Goal: Information Seeking & Learning: Learn about a topic

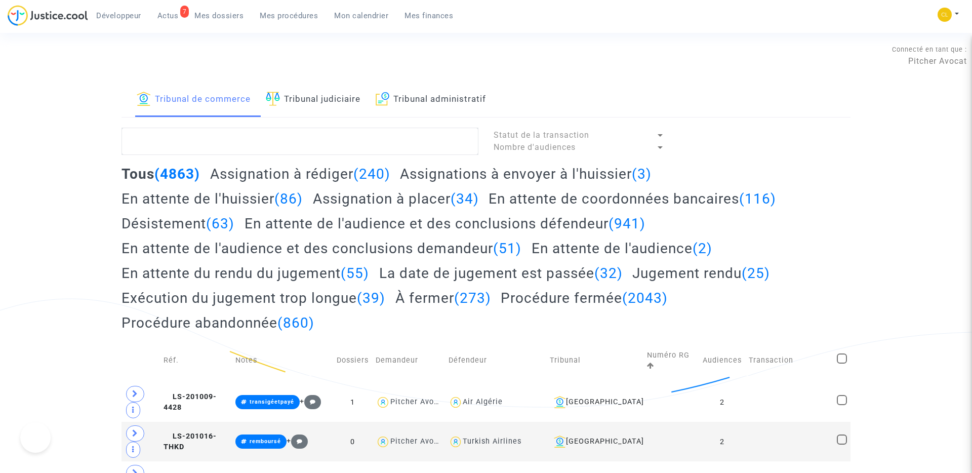
click at [128, 11] on span "Développeur" at bounding box center [118, 15] width 45 height 9
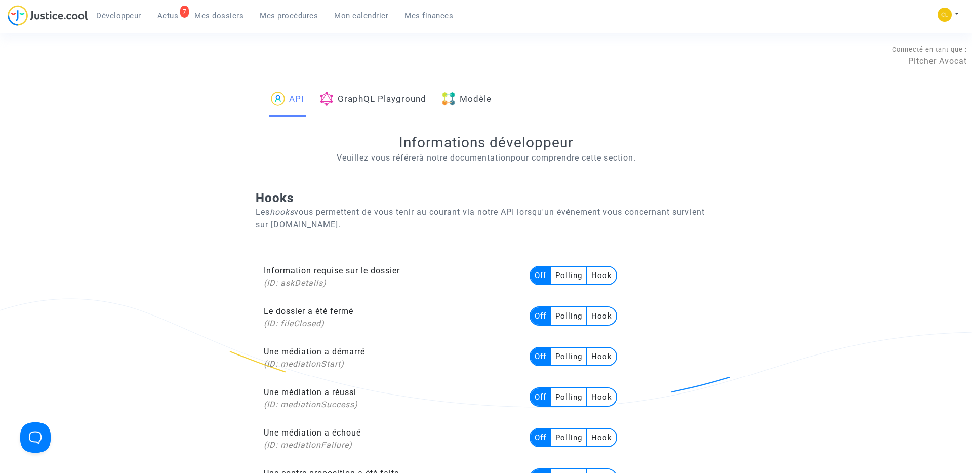
click at [491, 100] on link "Modèle" at bounding box center [466, 99] width 50 height 34
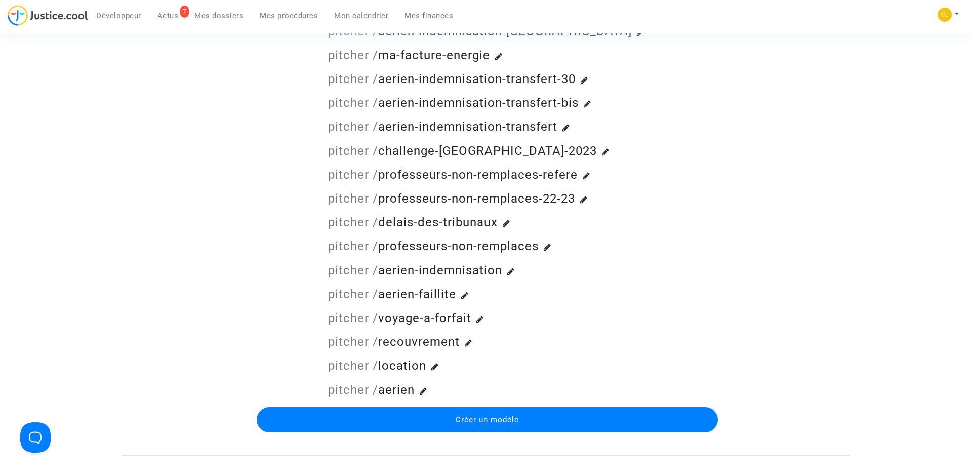
scroll to position [372, 0]
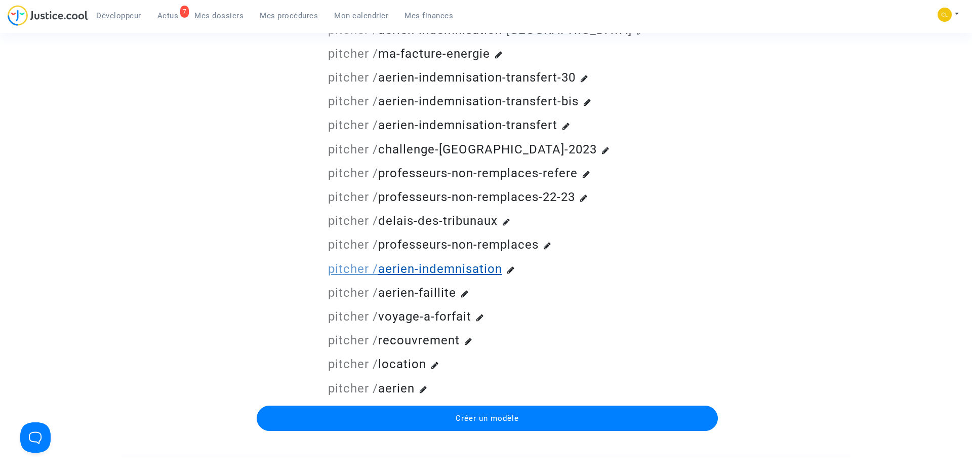
click at [423, 273] on link "pitcher / aerien-indemnisation" at bounding box center [415, 269] width 174 height 14
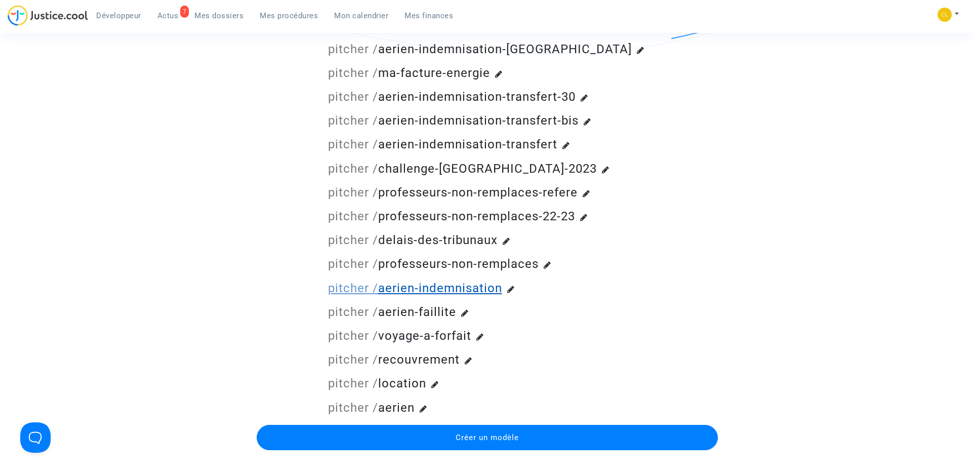
scroll to position [353, 0]
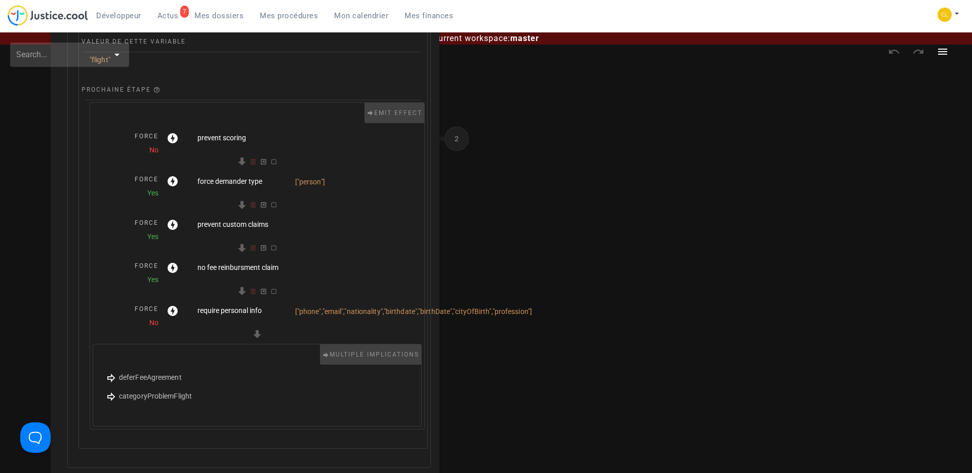
scroll to position [318, 0]
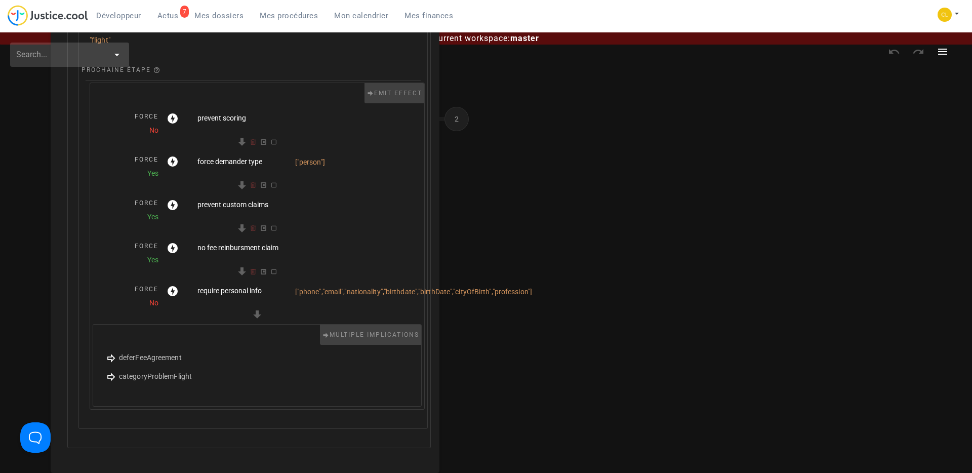
click at [146, 374] on span "categoryProblemFlight" at bounding box center [155, 376] width 73 height 8
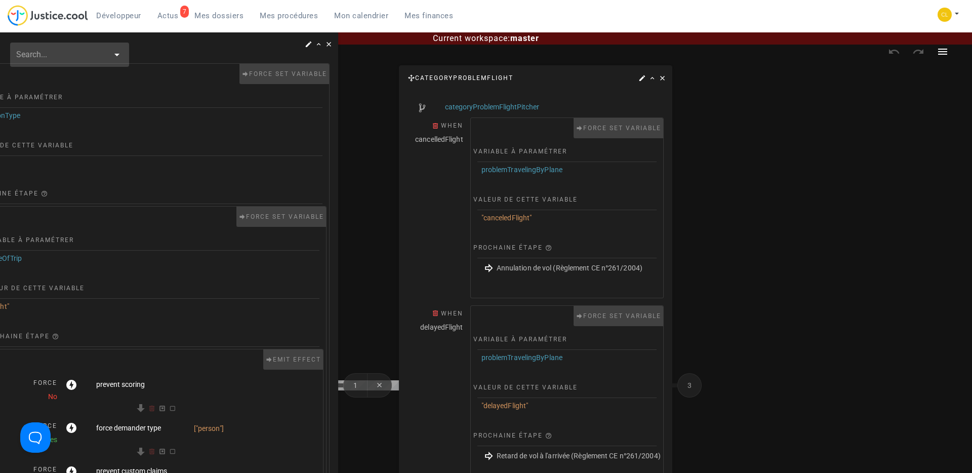
scroll to position [318, 101]
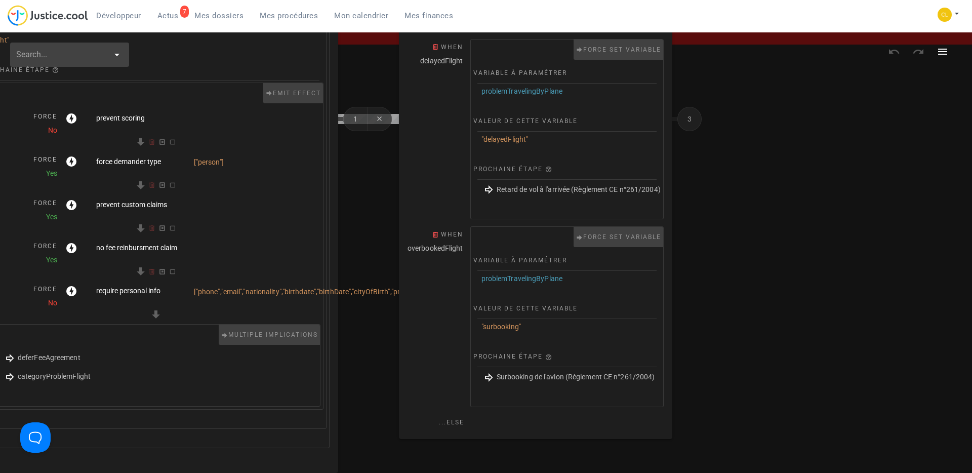
click at [505, 375] on span "Surbooking de l'avion (Règlement CE n°261/2004)" at bounding box center [575, 376] width 158 height 8
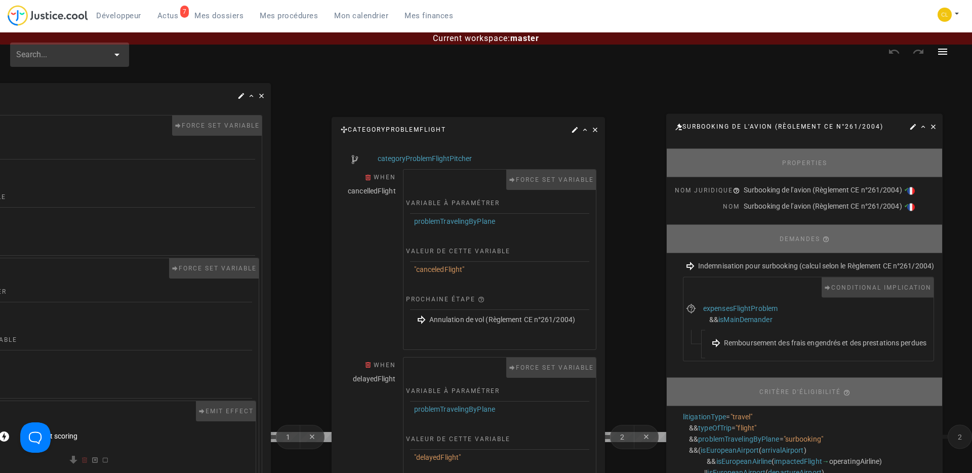
scroll to position [1, 0]
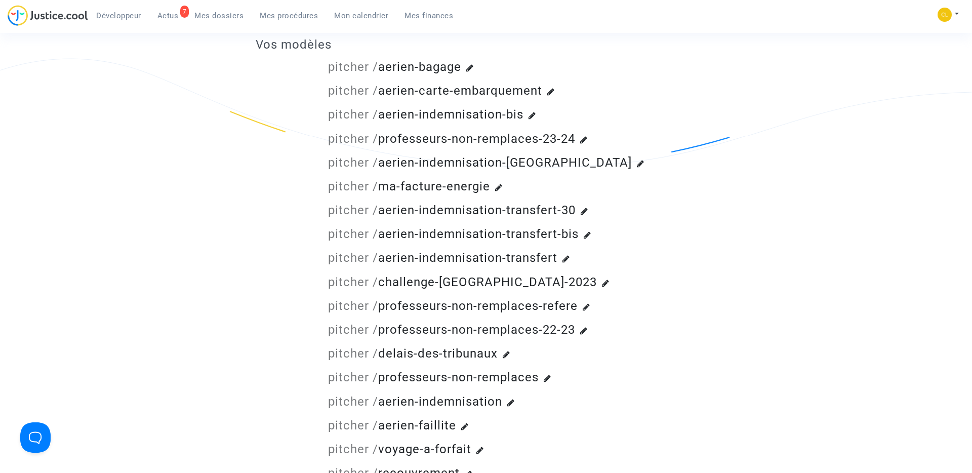
scroll to position [165, 0]
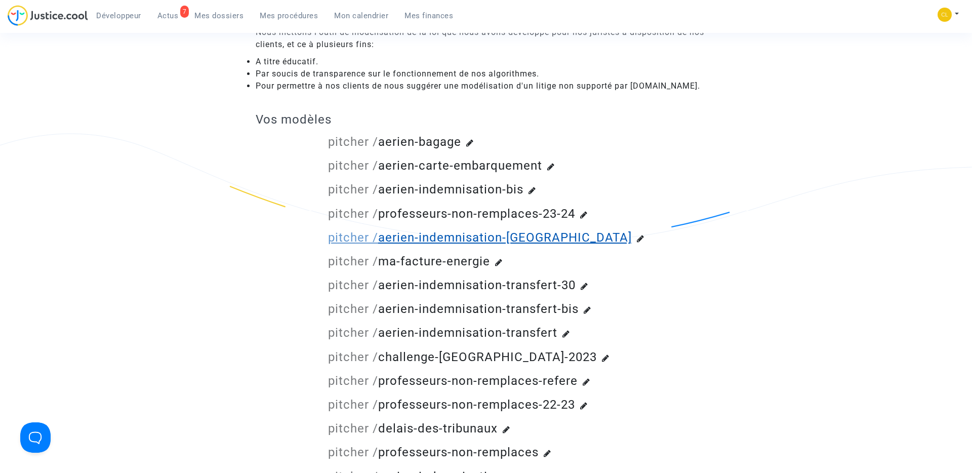
click at [519, 234] on link "pitcher / aerien-indemnisation-montreal" at bounding box center [480, 237] width 304 height 14
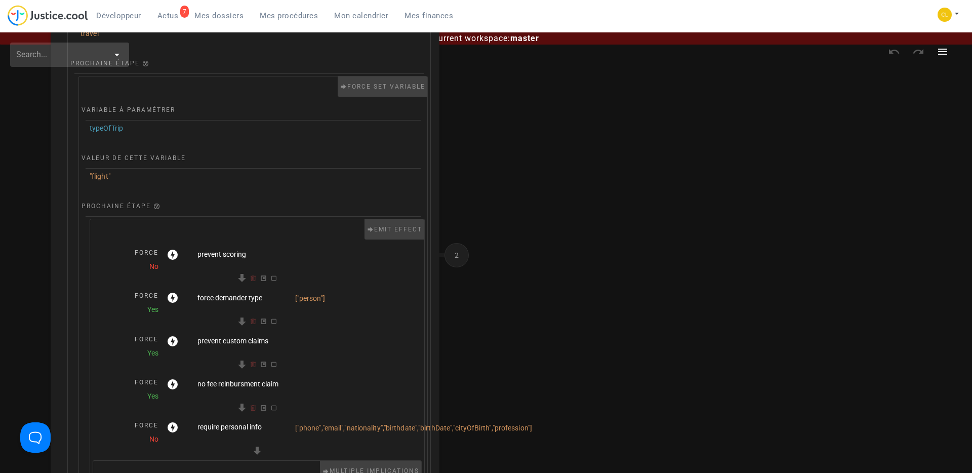
scroll to position [304, 0]
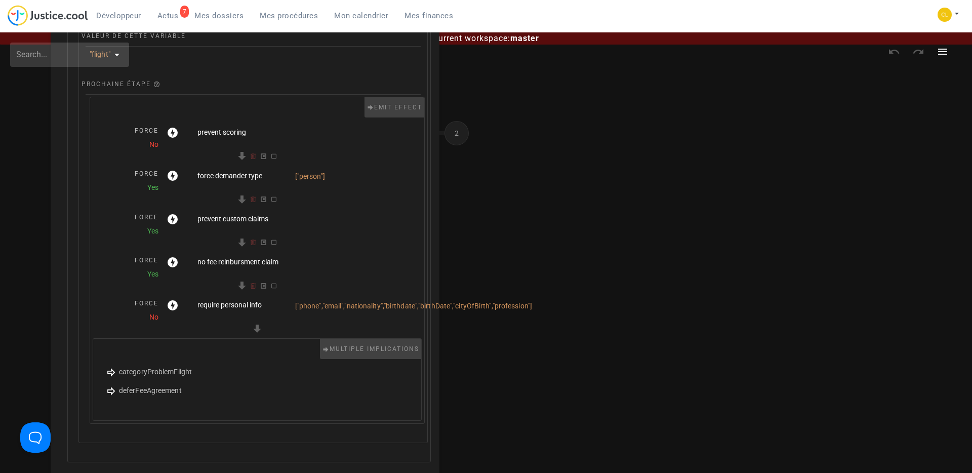
click at [137, 392] on span "deferFeeAgreement" at bounding box center [150, 390] width 63 height 8
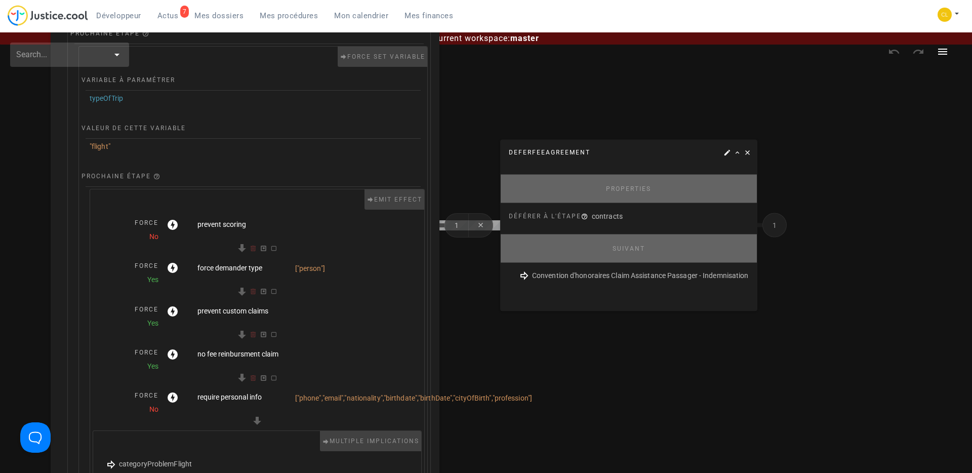
scroll to position [318, 0]
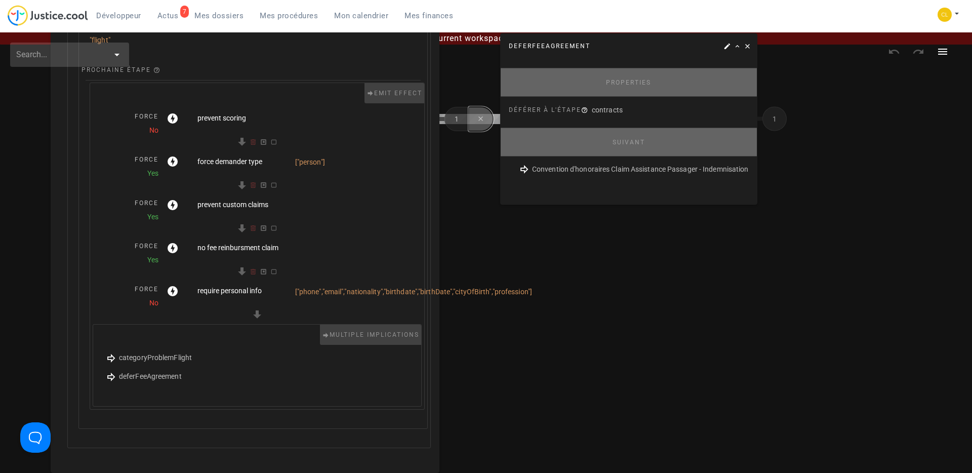
click at [477, 115] on icon "button" at bounding box center [481, 119] width 8 height 8
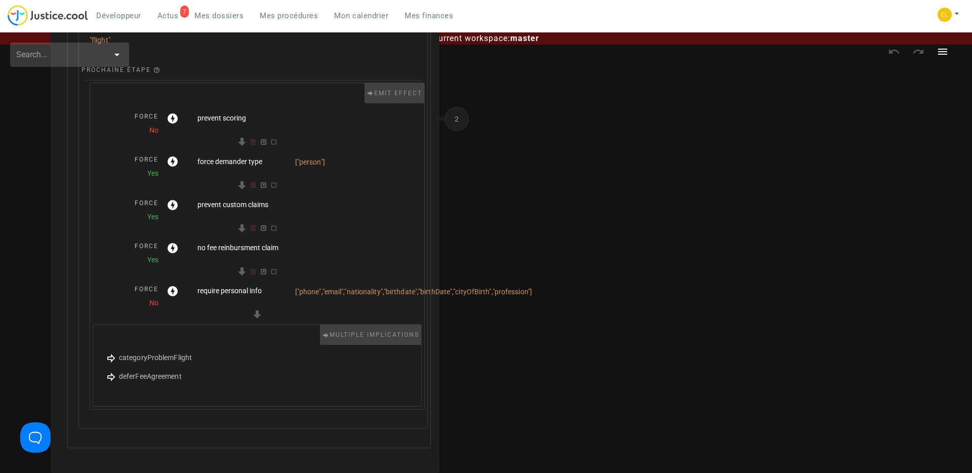
click at [138, 353] on span "categoryProblemFlight" at bounding box center [155, 357] width 73 height 8
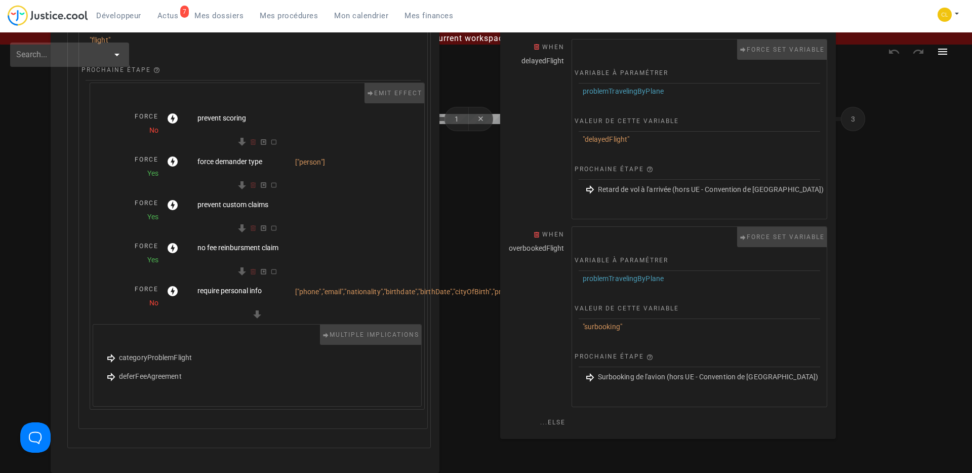
scroll to position [318, 101]
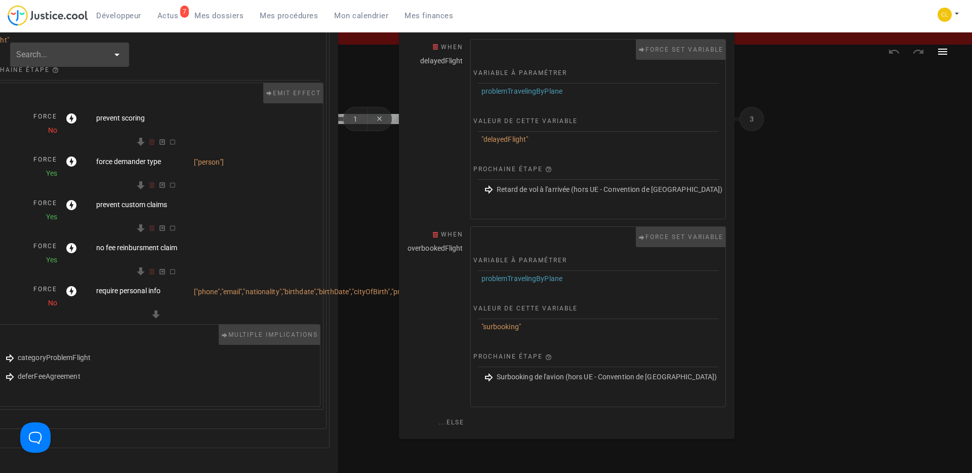
click at [525, 378] on span "Surbooking de l'avion (hors UE - Convention de [GEOGRAPHIC_DATA])" at bounding box center [606, 376] width 221 height 8
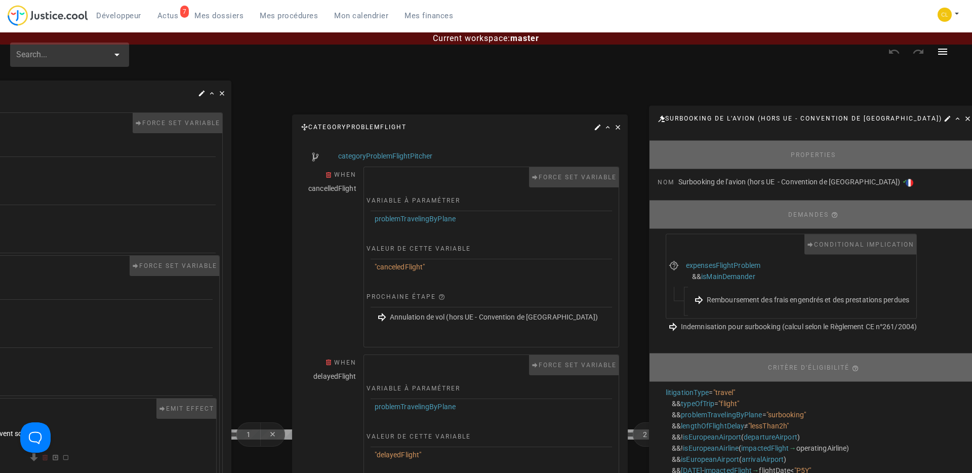
scroll to position [0, 208]
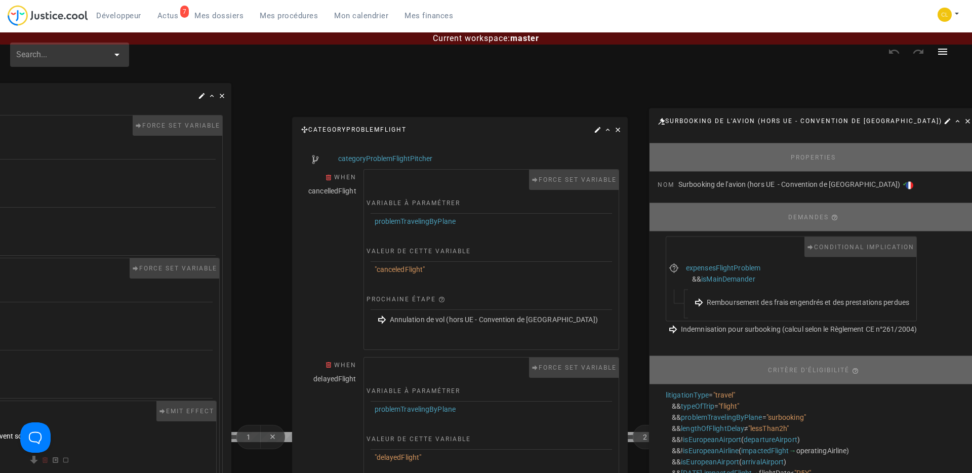
click at [749, 329] on span "Indemnisation pour surbooking (calcul selon le Règlement CE n°261/2004)" at bounding box center [799, 328] width 236 height 8
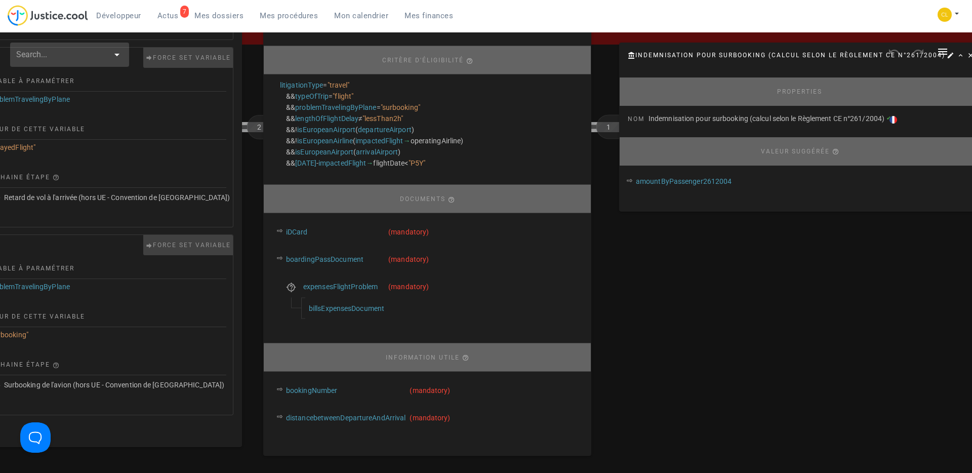
scroll to position [318, 604]
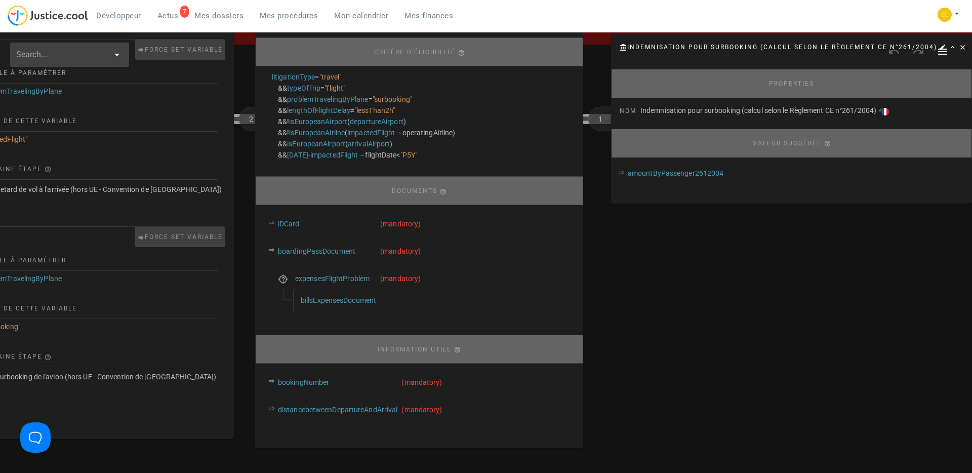
click at [891, 116] on td "Indemnisation pour surbooking (calcul selon le Règlement CE n°261/2004) ✔" at bounding box center [801, 111] width 323 height 16
click at [889, 112] on img at bounding box center [885, 112] width 8 height 8
